Goal: Task Accomplishment & Management: Manage account settings

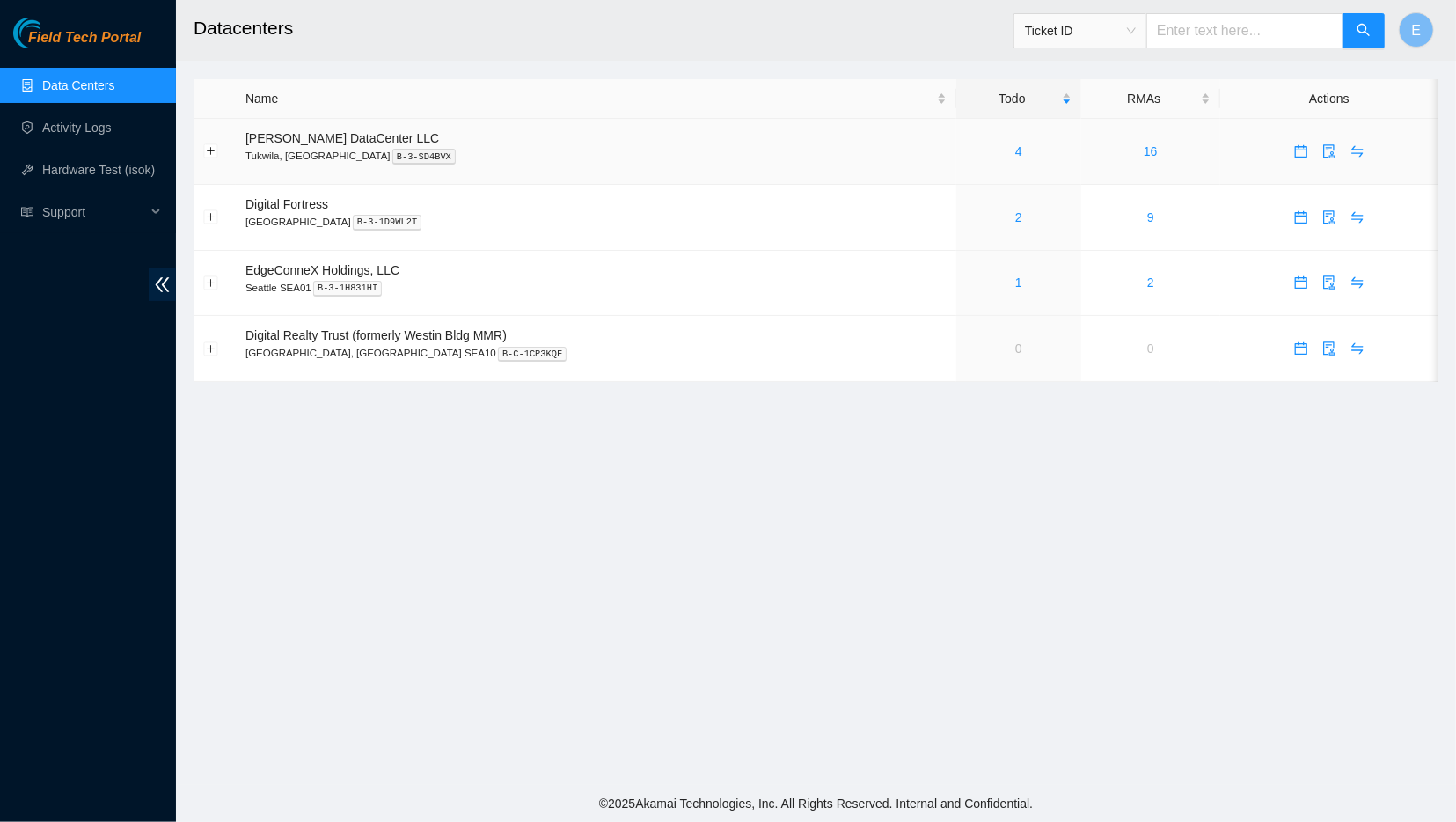
click at [966, 152] on div "4" at bounding box center [1019, 150] width 106 height 19
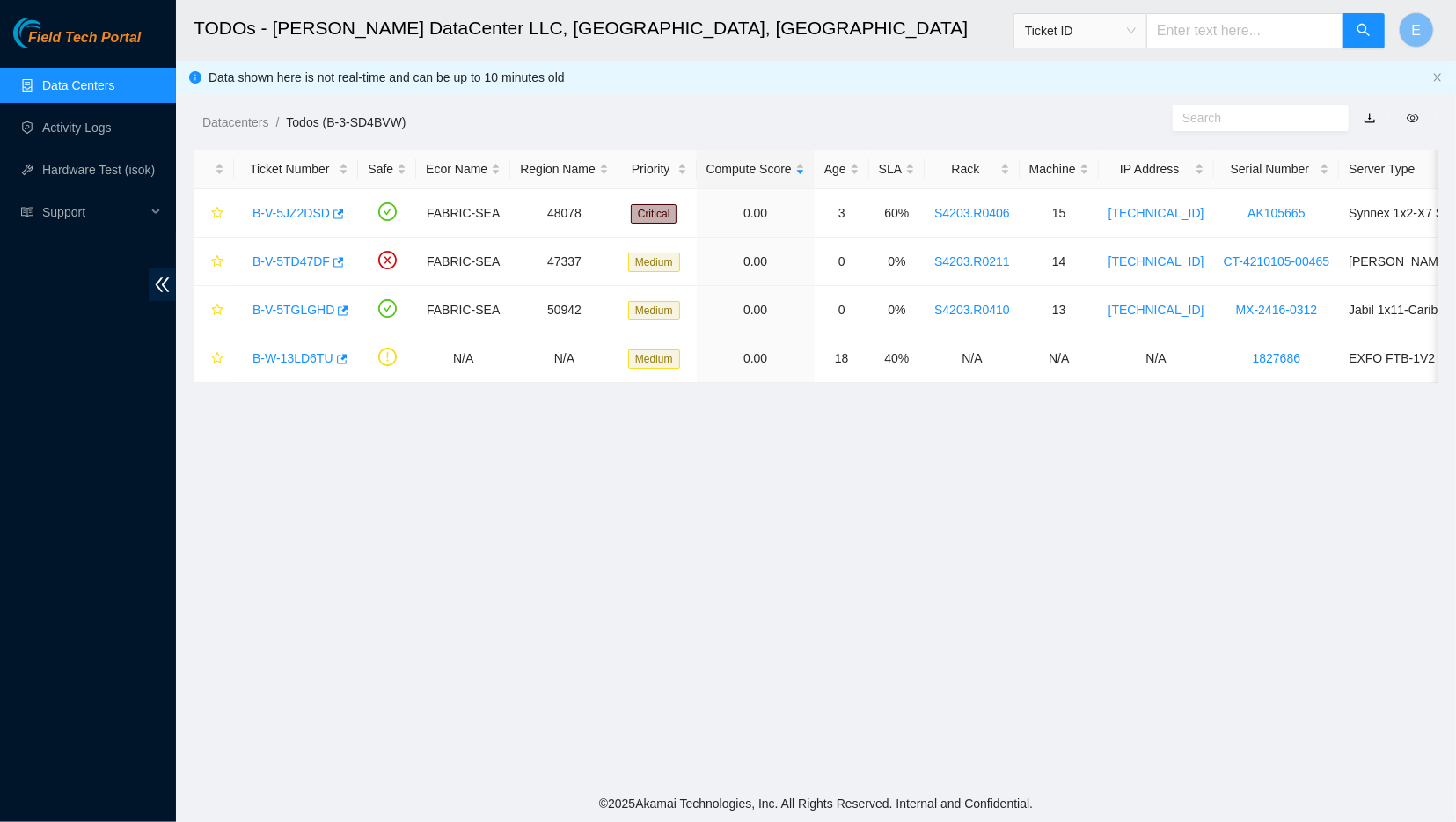
click at [598, 577] on main "TODOs - Sabey DataCenter LLC, Tukwila, WA Ticket ID E Data shown here is not re…" at bounding box center [816, 393] width 1280 height 785
click at [304, 214] on link "B-V-5JZ2DSD" at bounding box center [291, 213] width 78 height 14
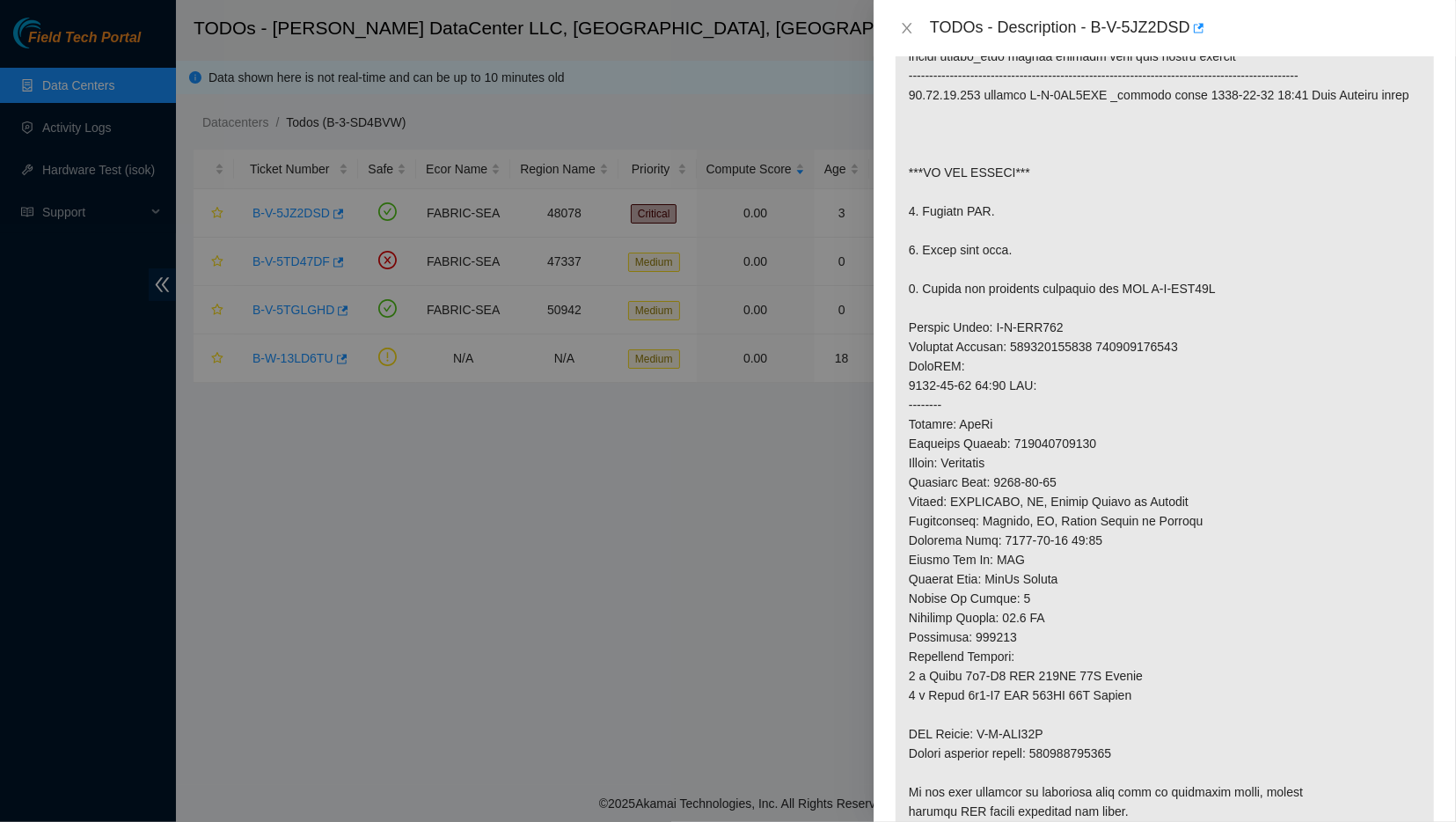
scroll to position [391, 0]
click at [907, 26] on icon "close" at bounding box center [906, 28] width 10 height 11
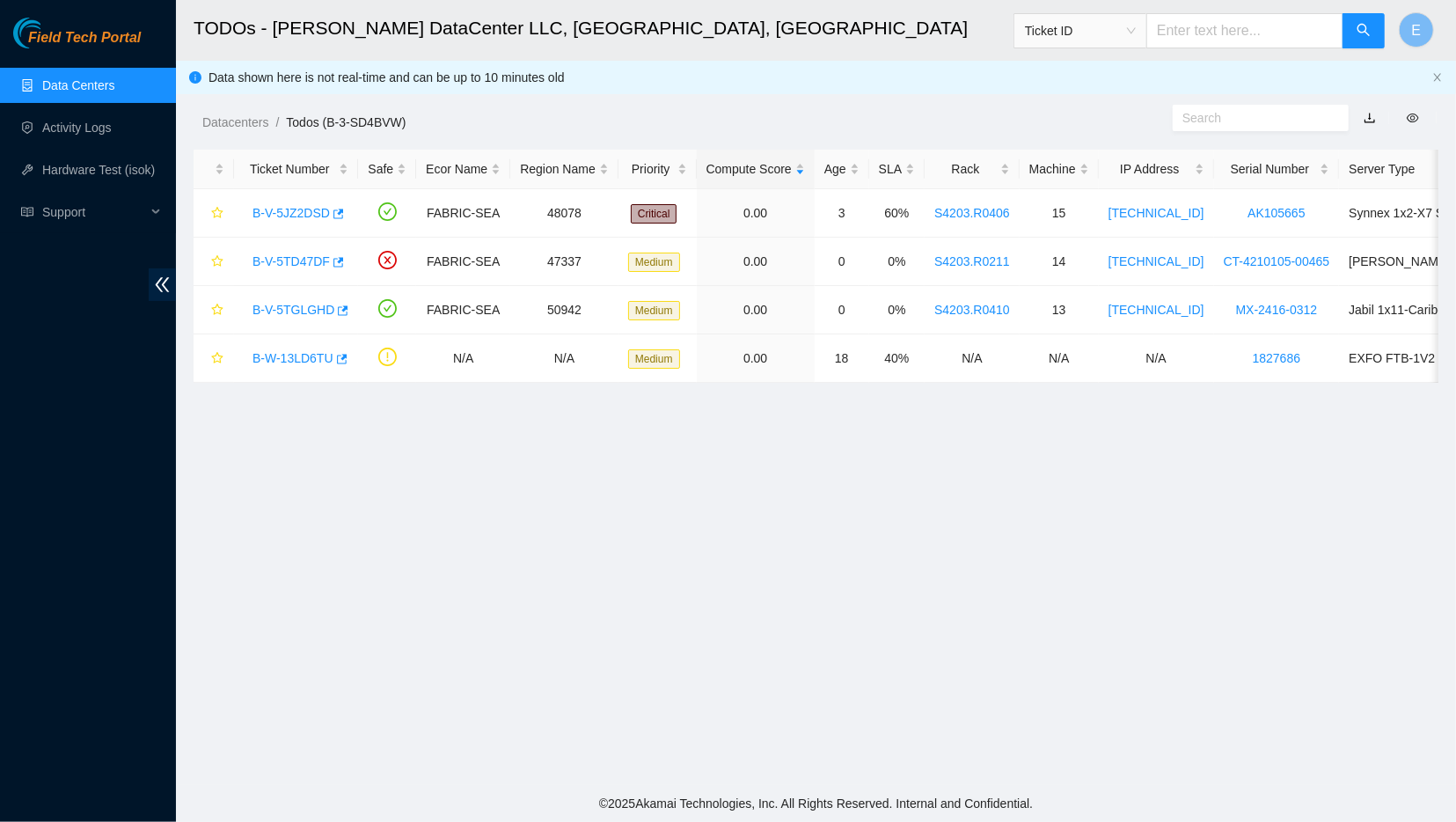
scroll to position [139, 0]
click at [682, 191] on td "Critical" at bounding box center [657, 213] width 79 height 49
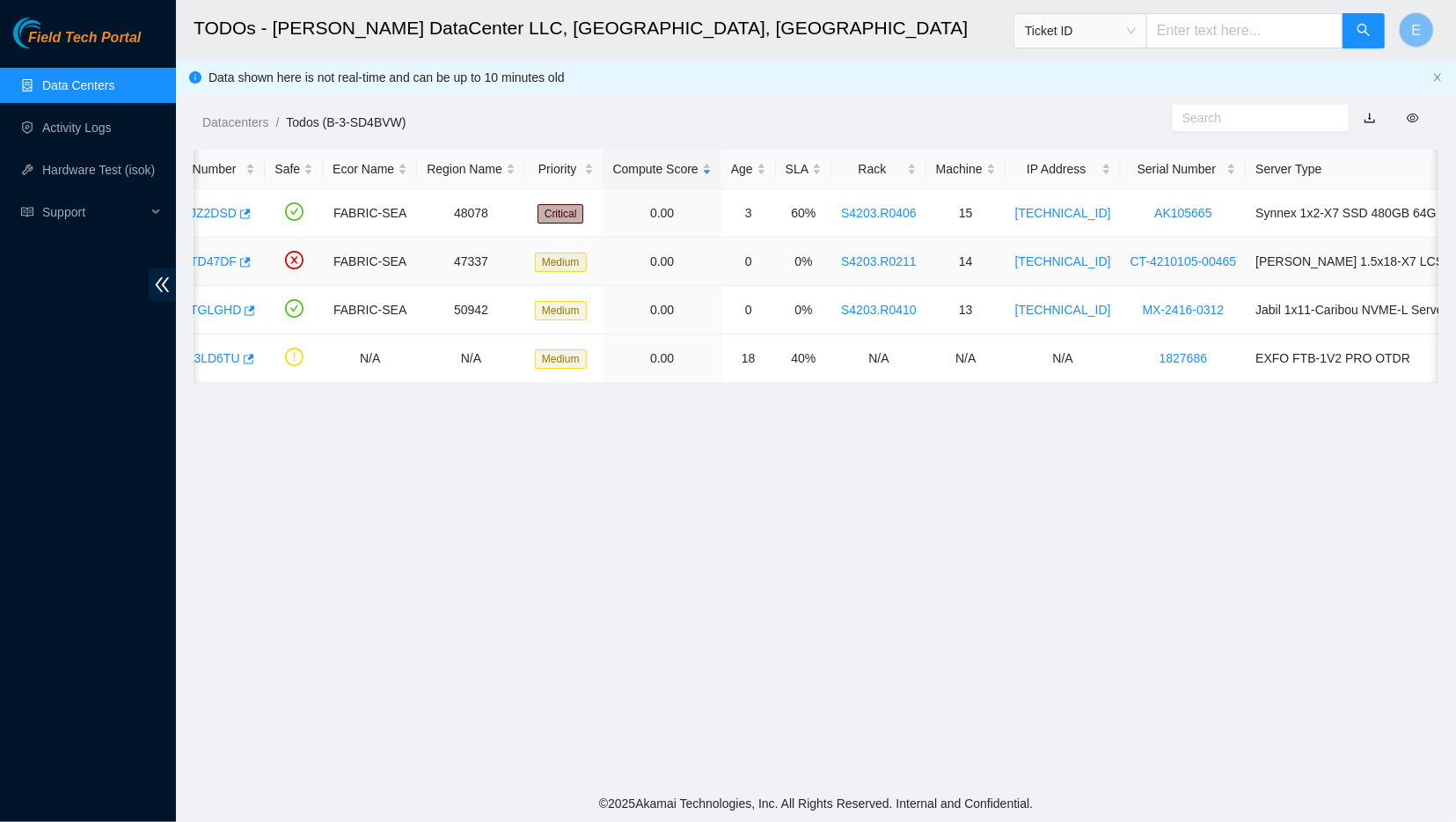
scroll to position [0, 0]
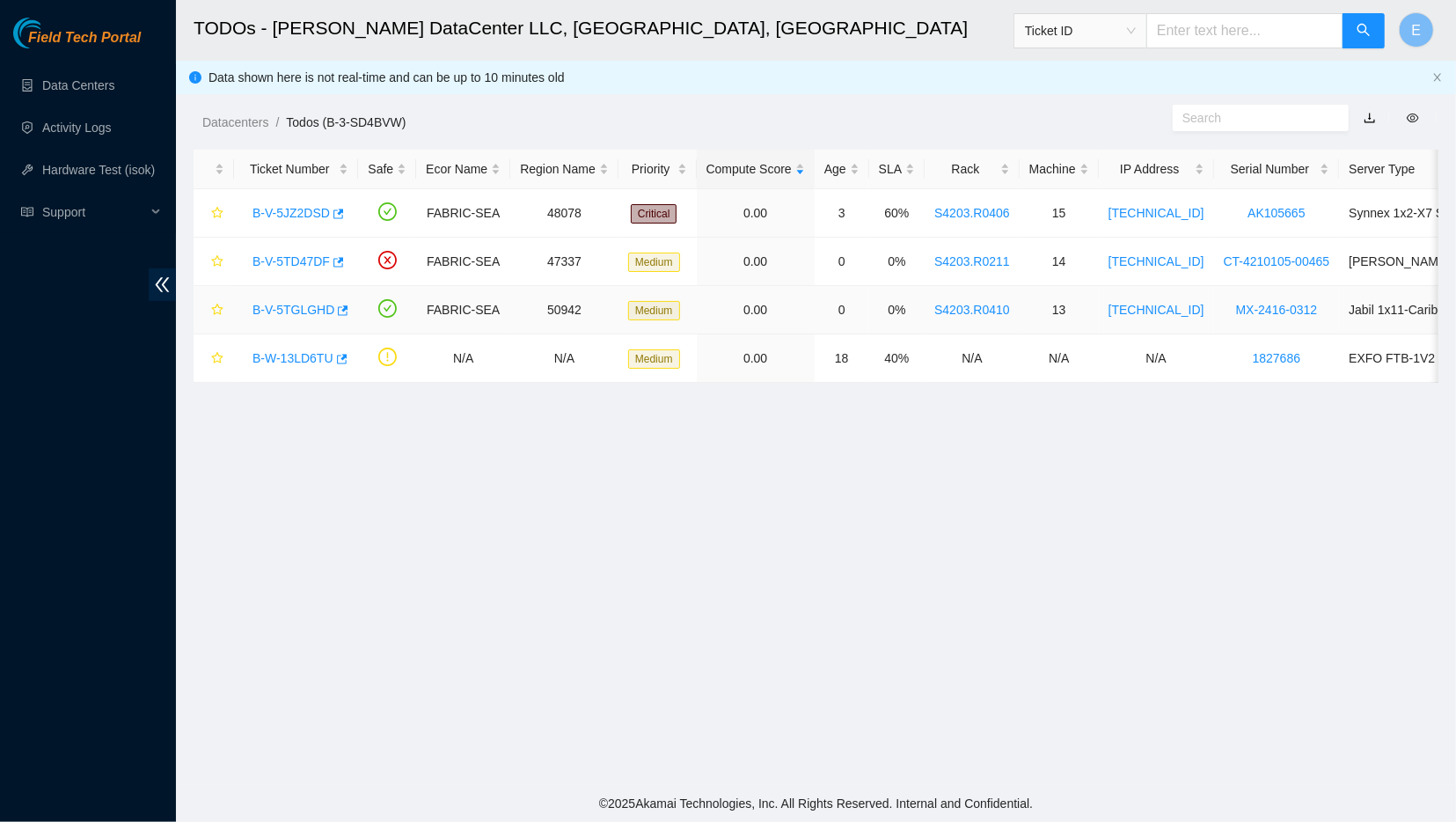
click at [290, 311] on link "B-V-5TGLGHD" at bounding box center [293, 310] width 82 height 14
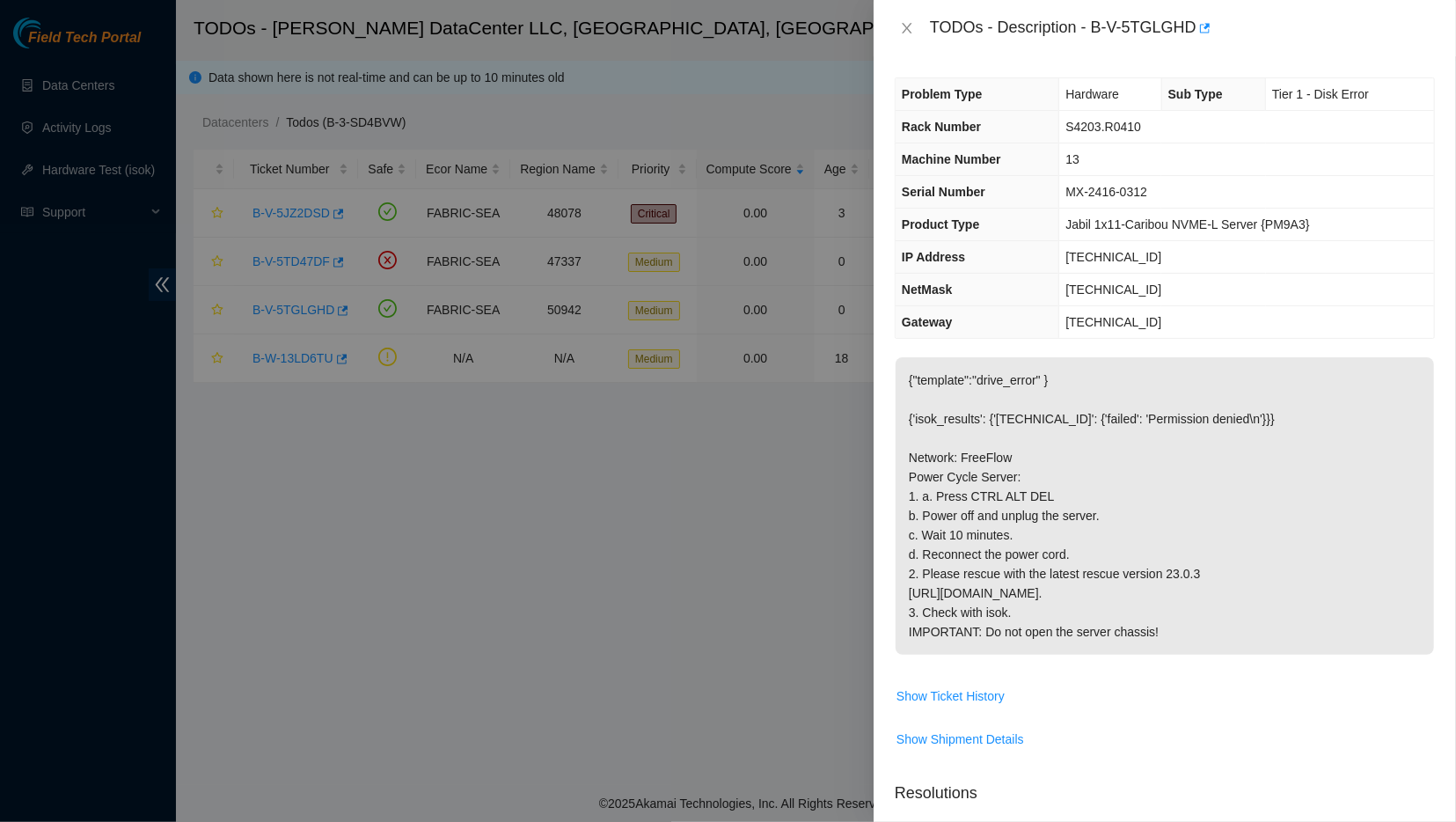
scroll to position [139, 0]
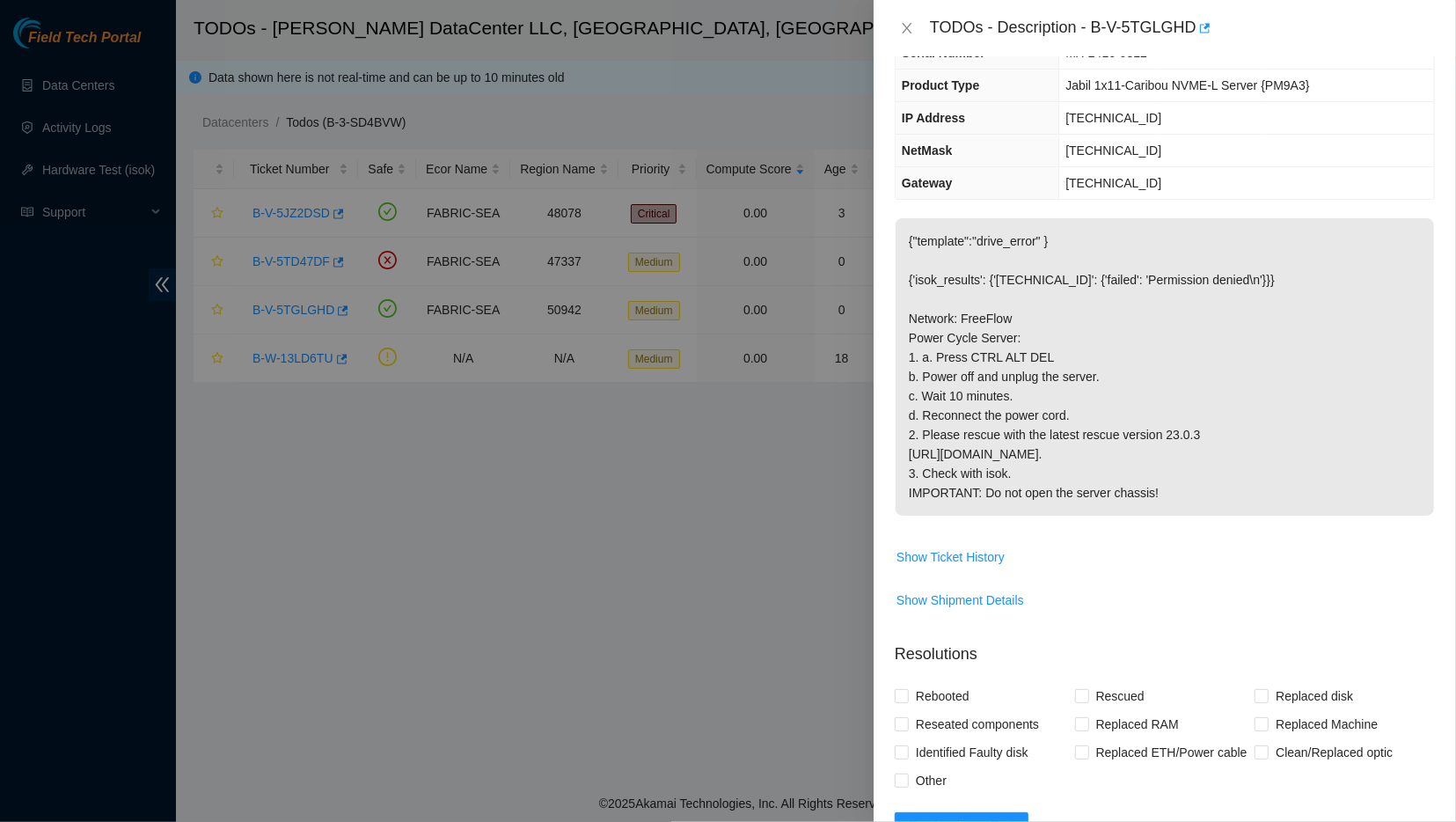
click at [567, 569] on div at bounding box center [728, 411] width 1456 height 822
click at [907, 24] on icon "close" at bounding box center [907, 28] width 14 height 14
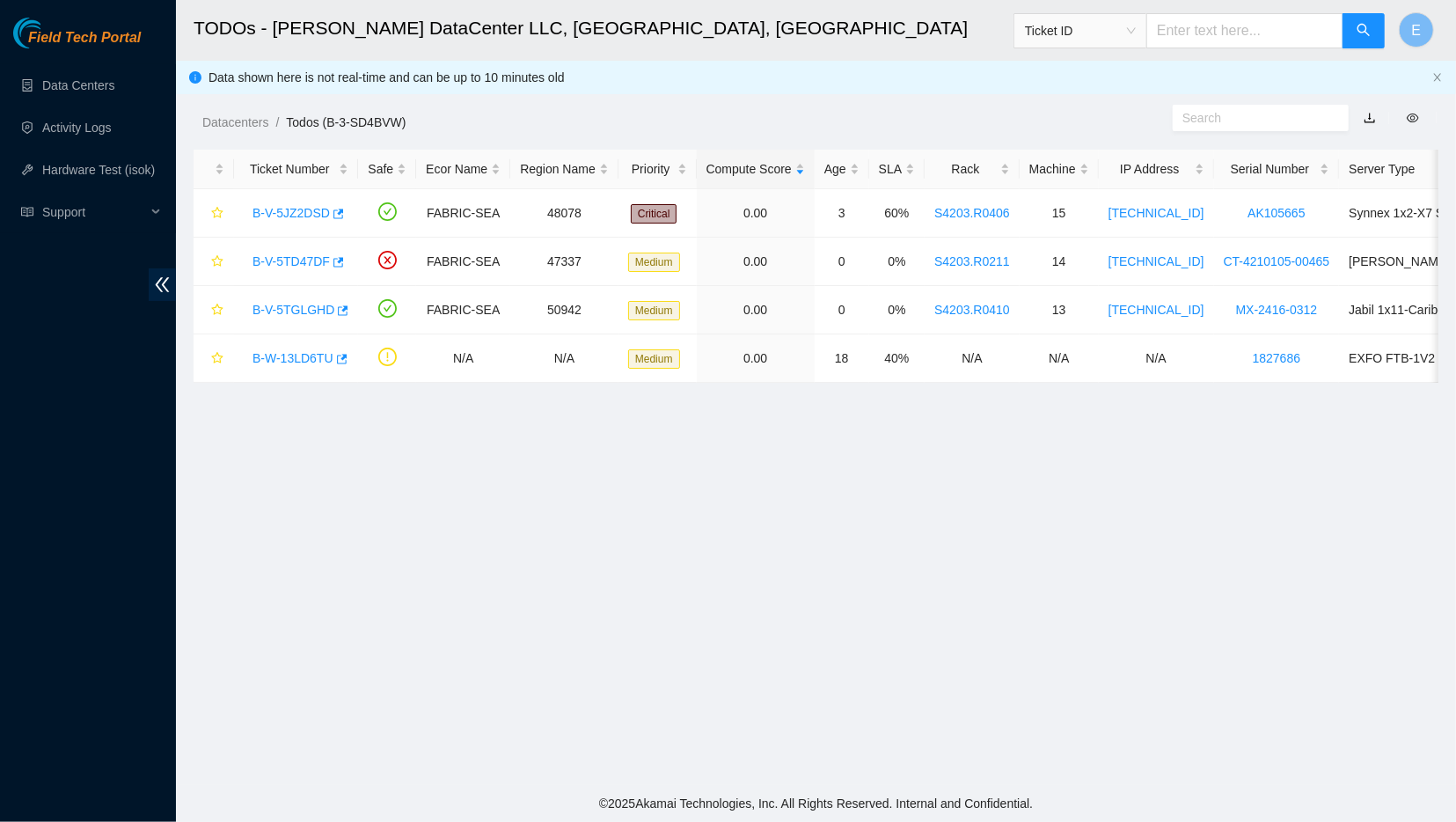
scroll to position [120, 0]
click at [109, 222] on span "Support" at bounding box center [94, 211] width 104 height 35
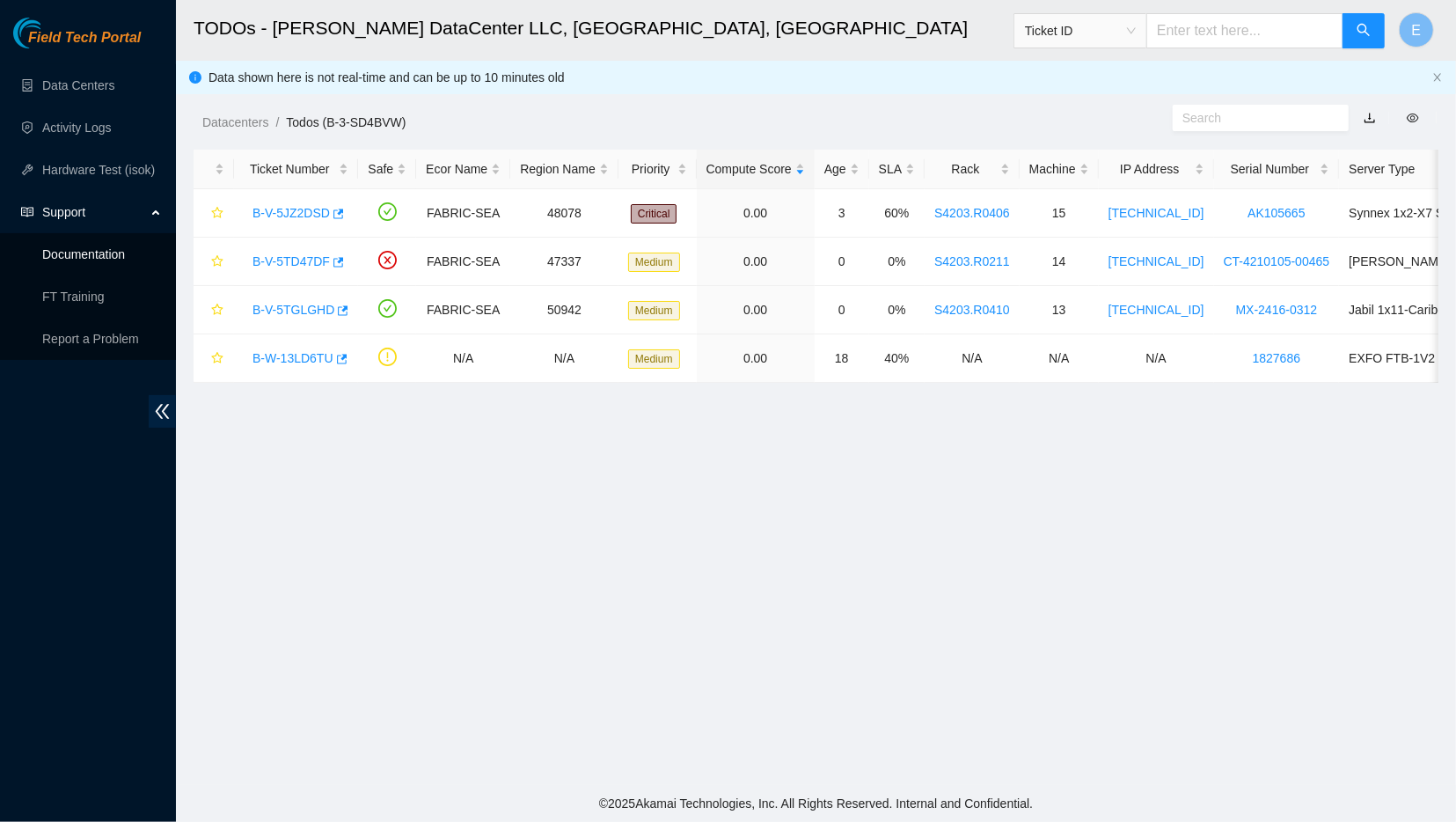
click at [86, 252] on link "Documentation" at bounding box center [83, 254] width 83 height 14
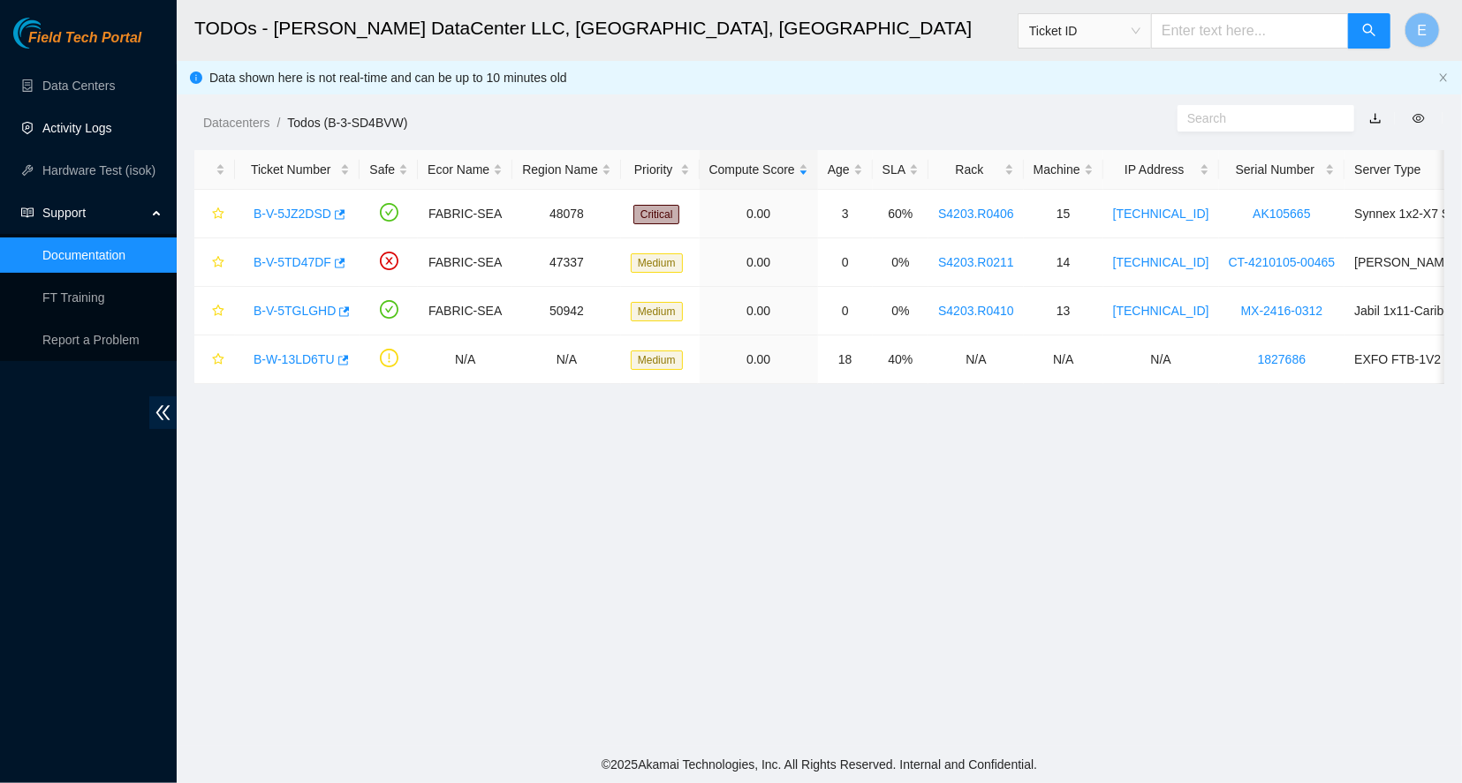
click at [91, 135] on link "Activity Logs" at bounding box center [77, 128] width 70 height 14
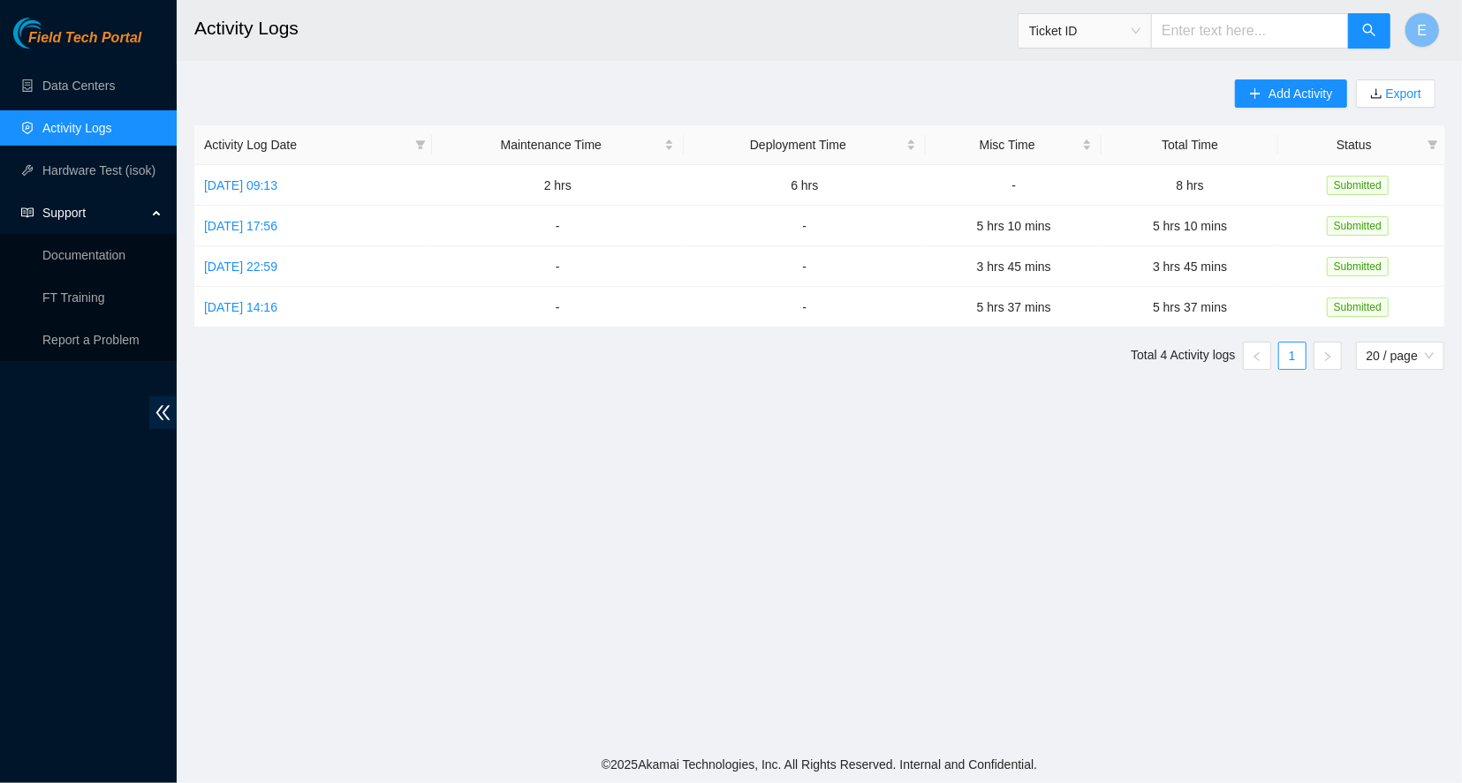
click at [817, 385] on main "Activity Logs Ticket ID E Add Activity Export Activity Log Date Maintenance Tim…" at bounding box center [819, 373] width 1285 height 746
click at [42, 79] on link "Data Centers" at bounding box center [78, 86] width 72 height 14
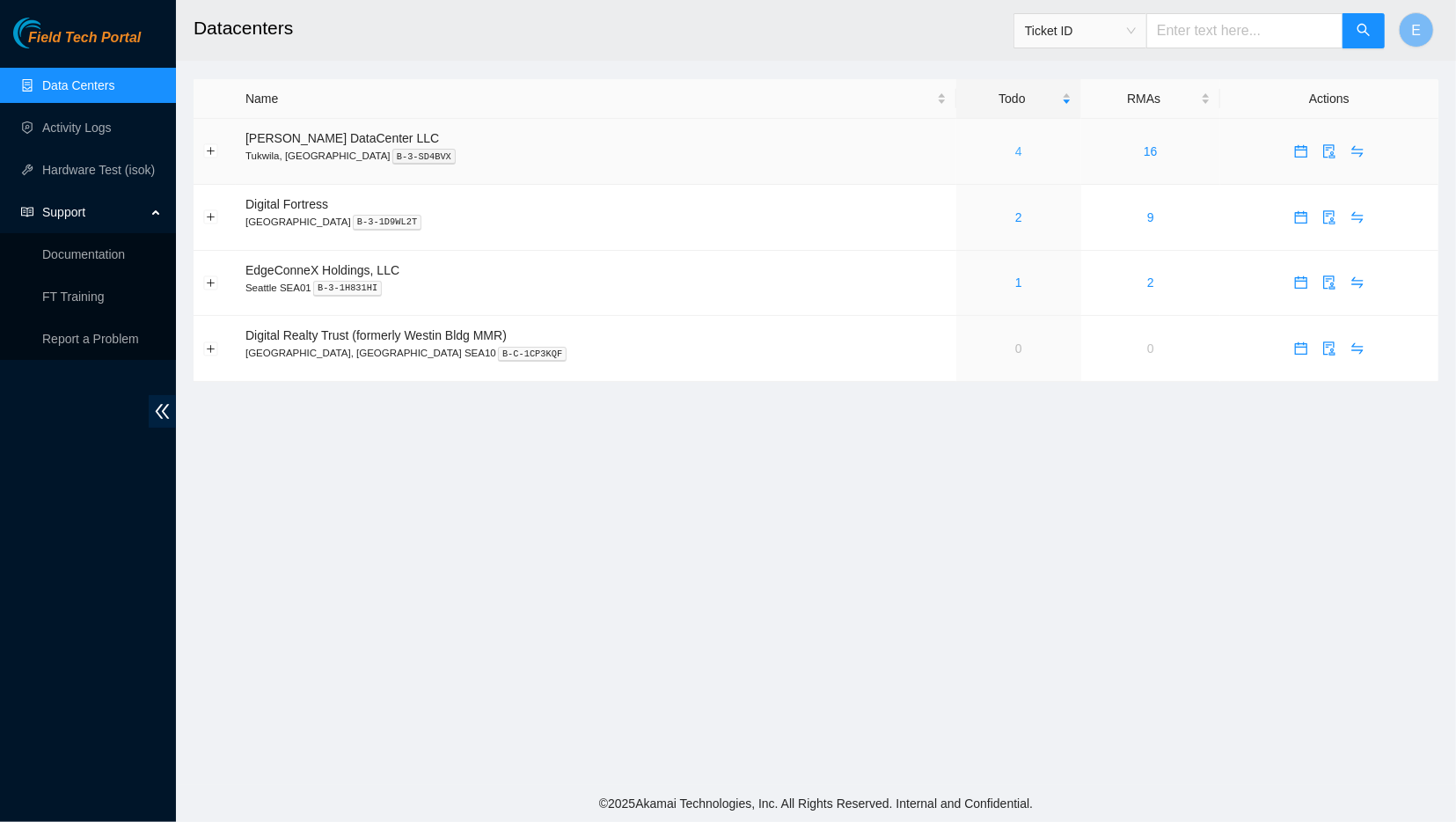
click at [1015, 150] on link "4" at bounding box center [1018, 151] width 7 height 14
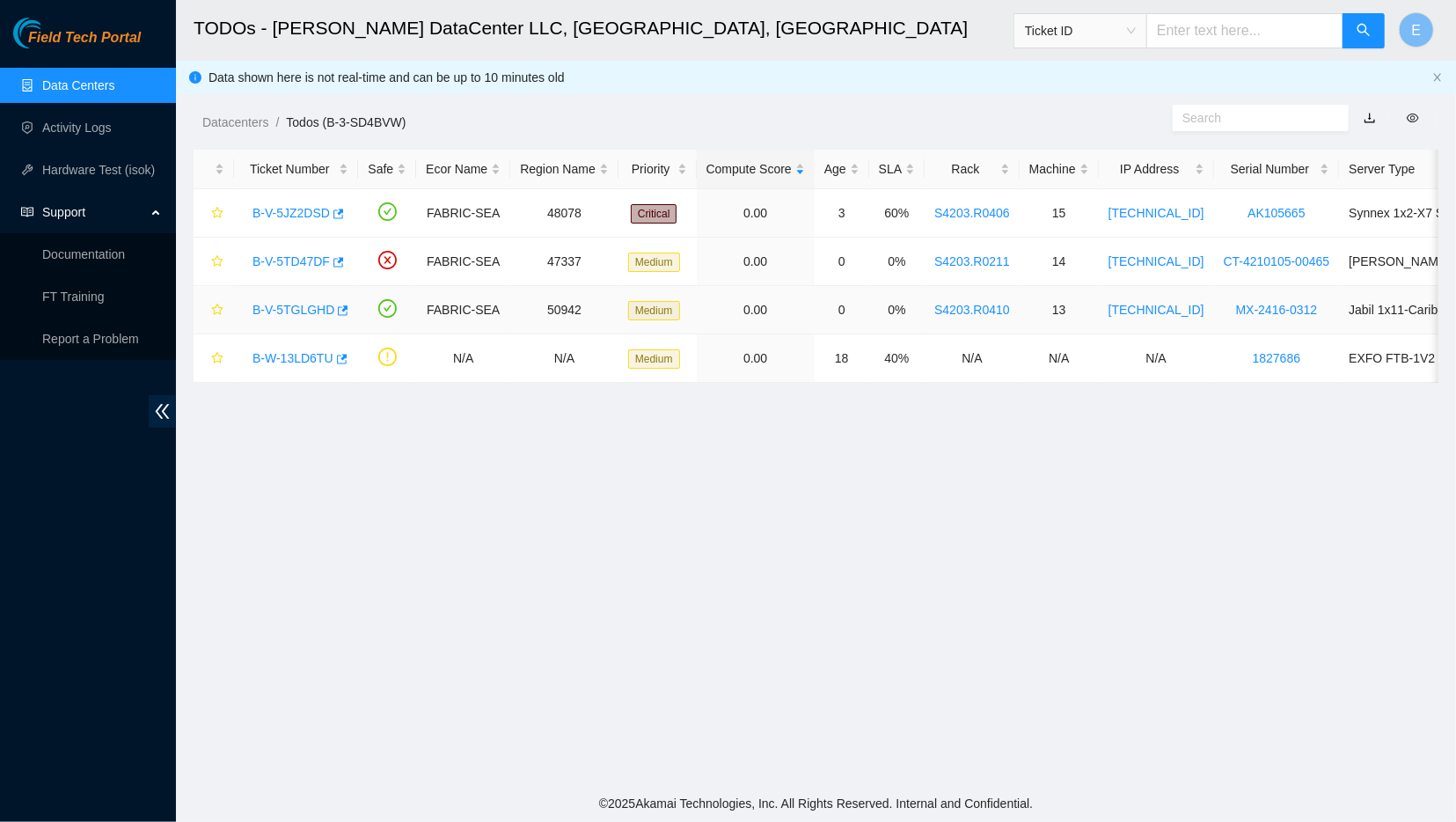
click at [298, 312] on link "B-V-5TGLGHD" at bounding box center [293, 310] width 82 height 14
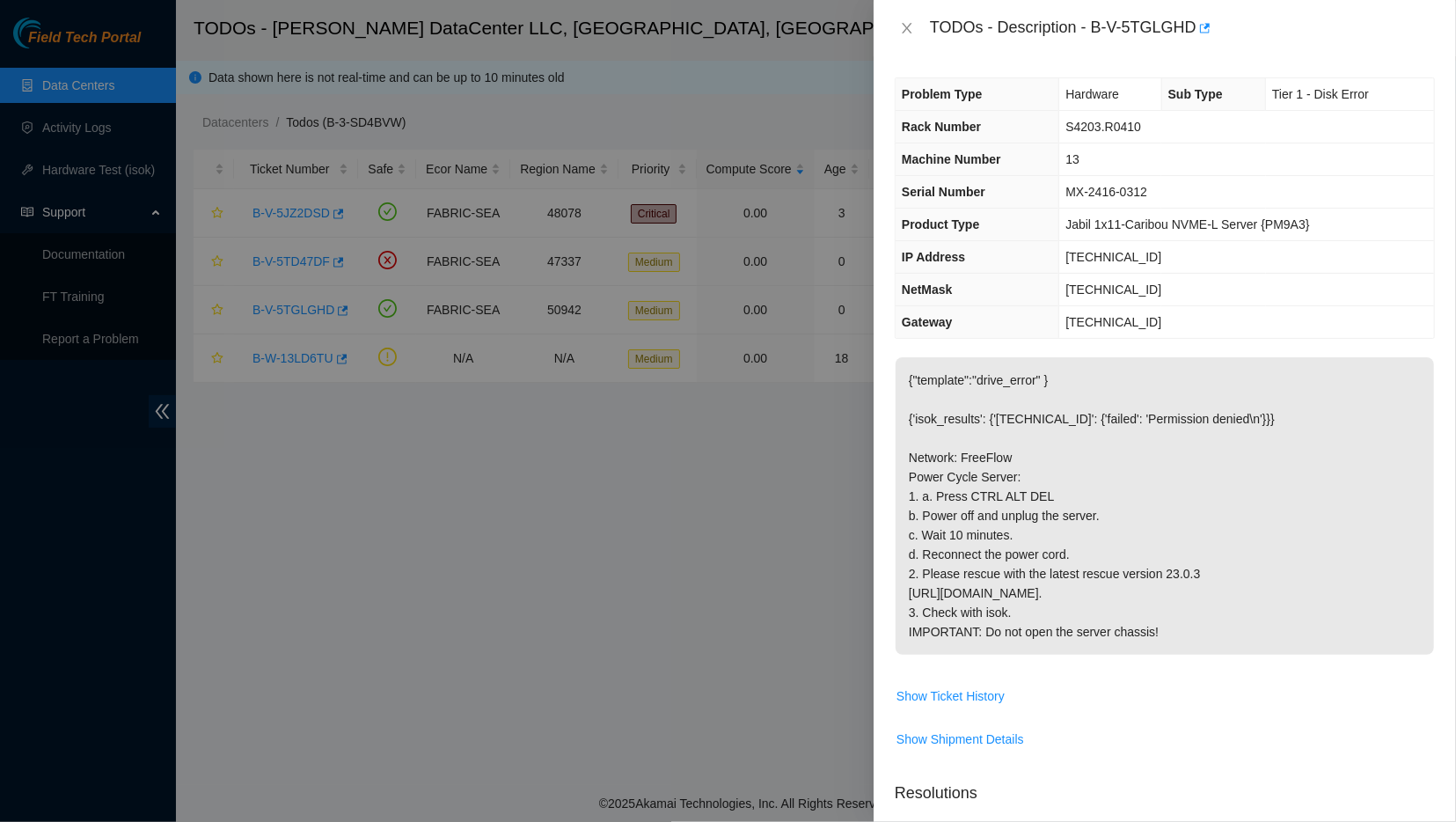
click at [640, 612] on div at bounding box center [728, 411] width 1456 height 822
click at [908, 20] on button "Close" at bounding box center [906, 28] width 25 height 17
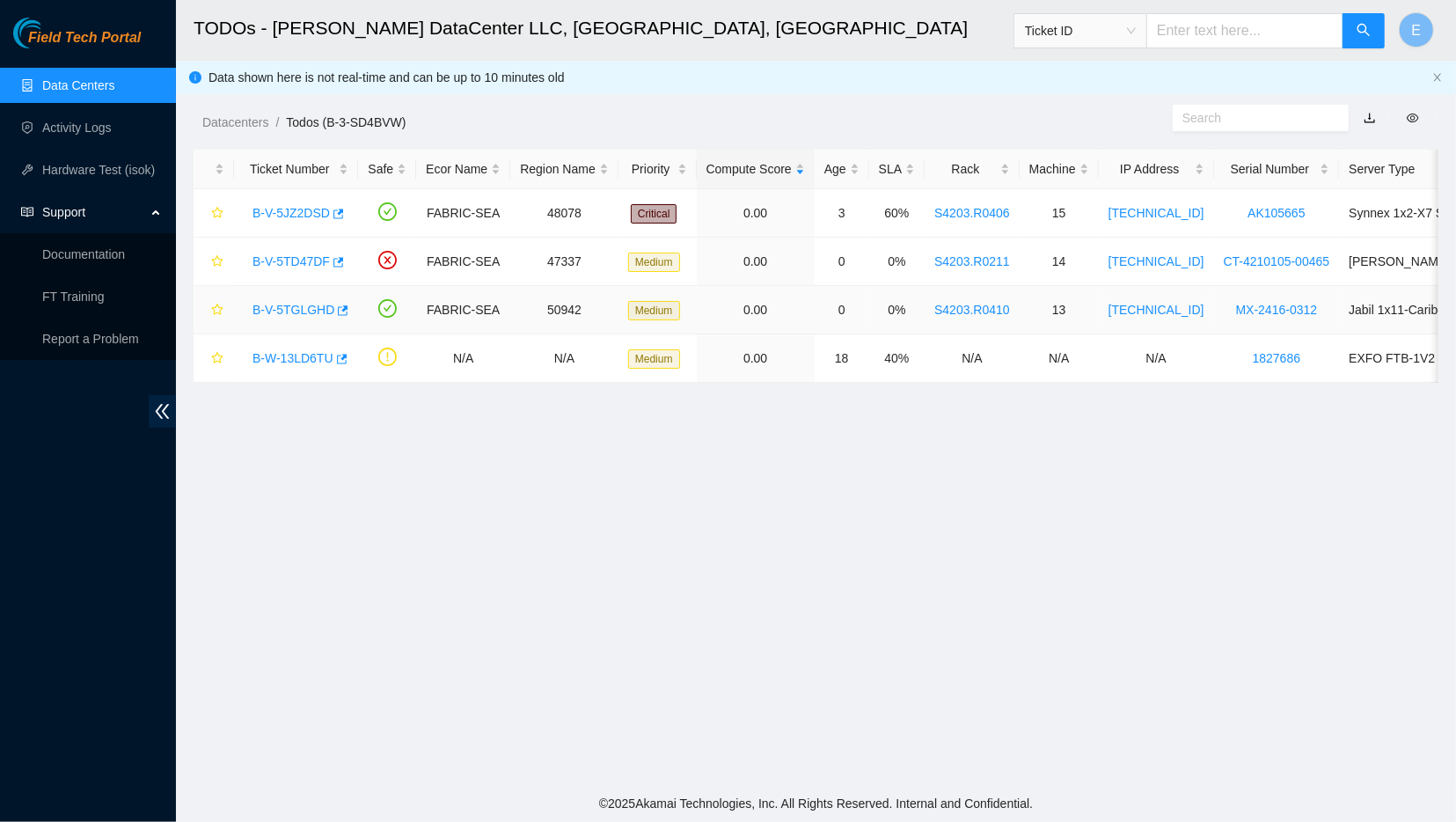
click at [304, 309] on link "B-V-5TGLGHD" at bounding box center [293, 310] width 82 height 14
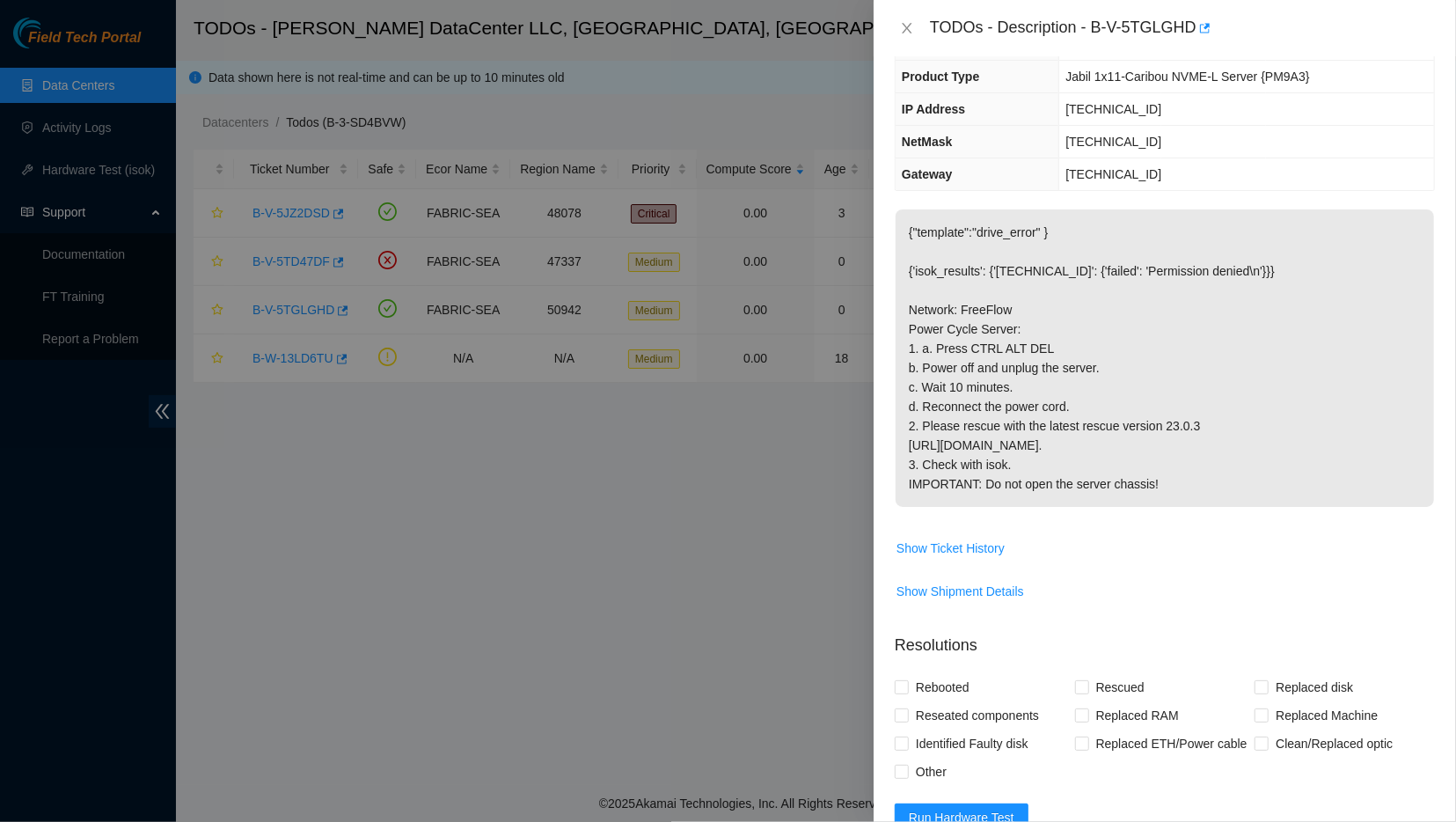
scroll to position [145, 0]
click at [636, 520] on div at bounding box center [728, 411] width 1456 height 822
click at [906, 24] on icon "close" at bounding box center [907, 28] width 14 height 14
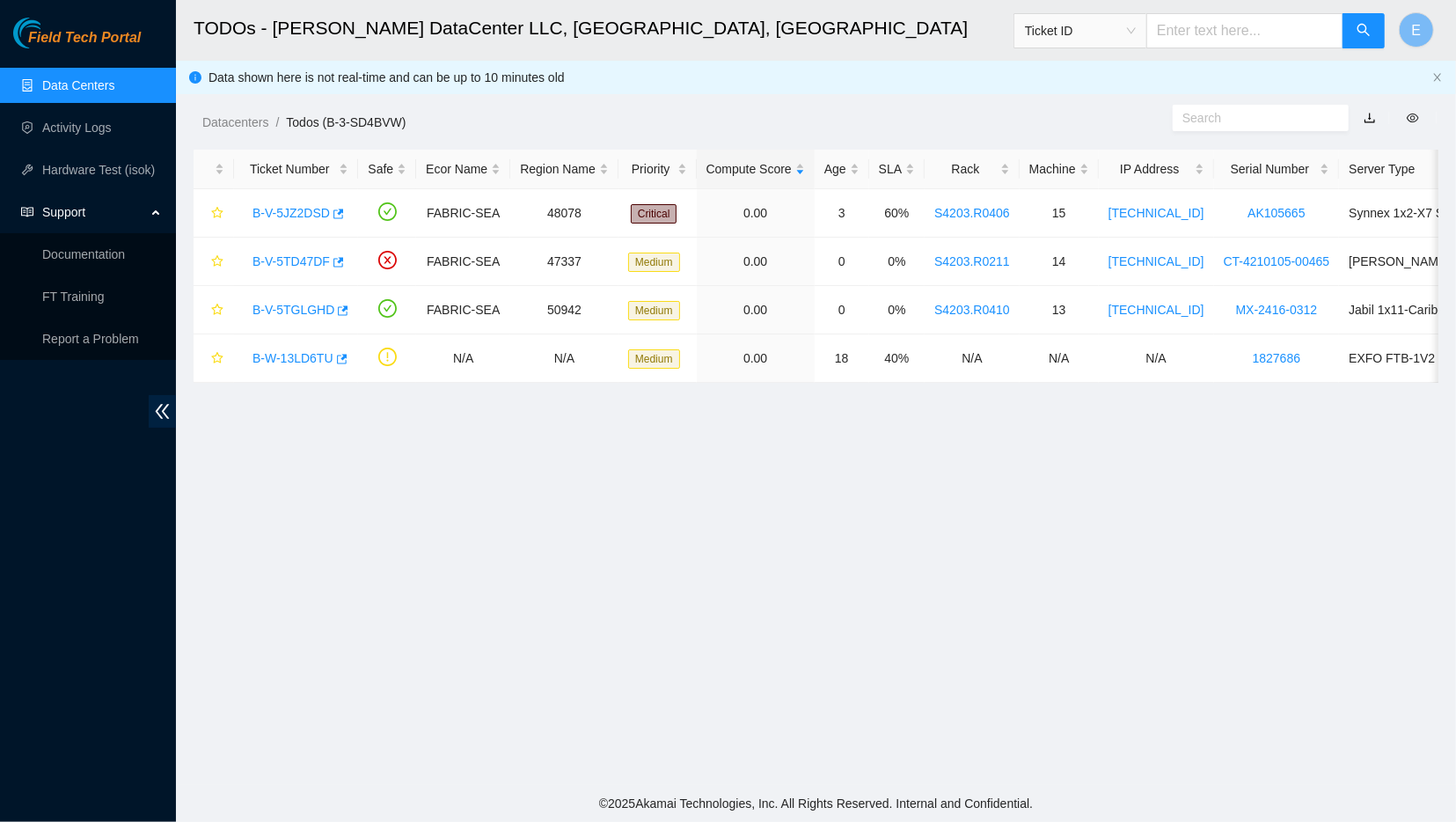
scroll to position [139, 0]
